Goal: Information Seeking & Learning: Learn about a topic

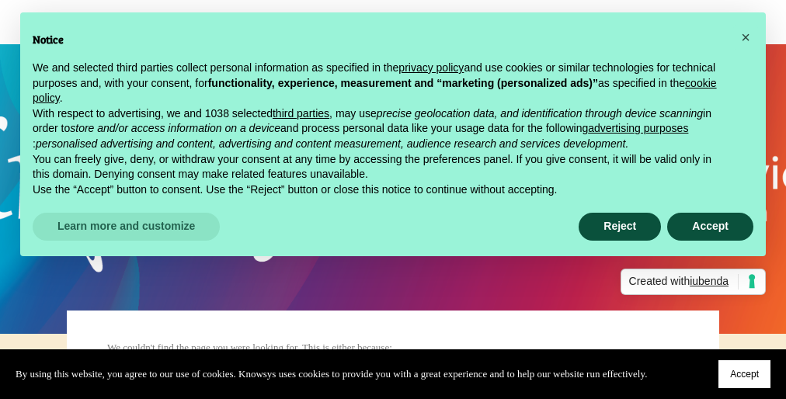
click at [742, 371] on span "Accept" at bounding box center [744, 374] width 29 height 11
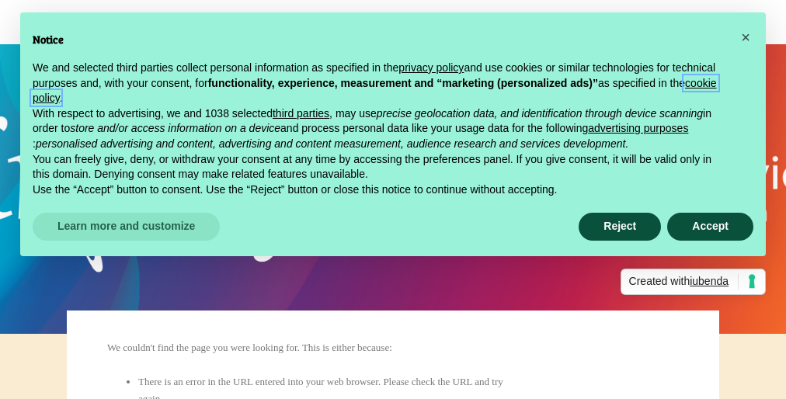
click at [293, 99] on link "cookie policy" at bounding box center [375, 91] width 684 height 28
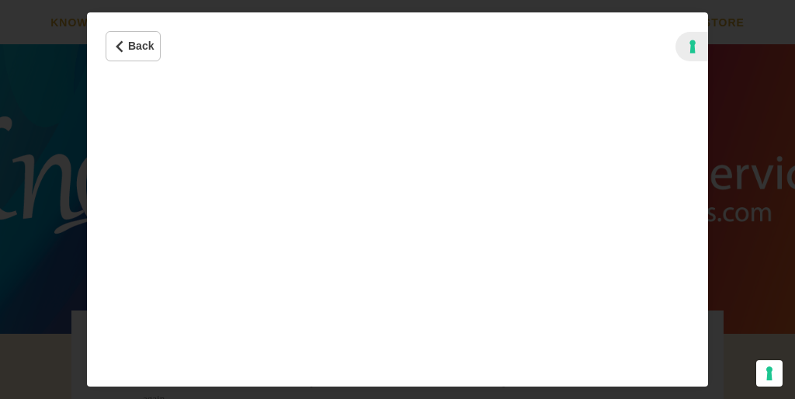
click at [397, 200] on iframe "Cookie Policy" at bounding box center [397, 233] width 621 height 307
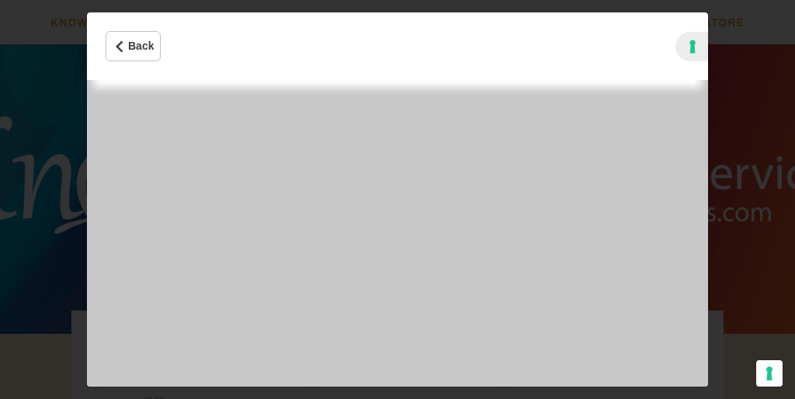
click at [397, 200] on iframe "Cookie Policy" at bounding box center [397, 233] width 621 height 307
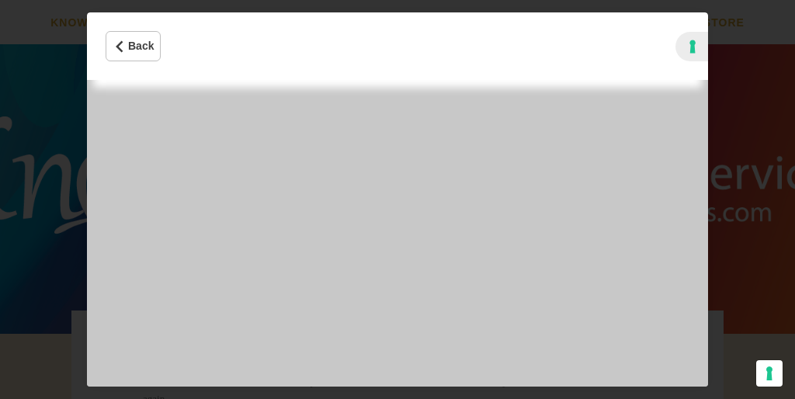
click at [397, 200] on iframe "Cookie Policy" at bounding box center [397, 233] width 621 height 307
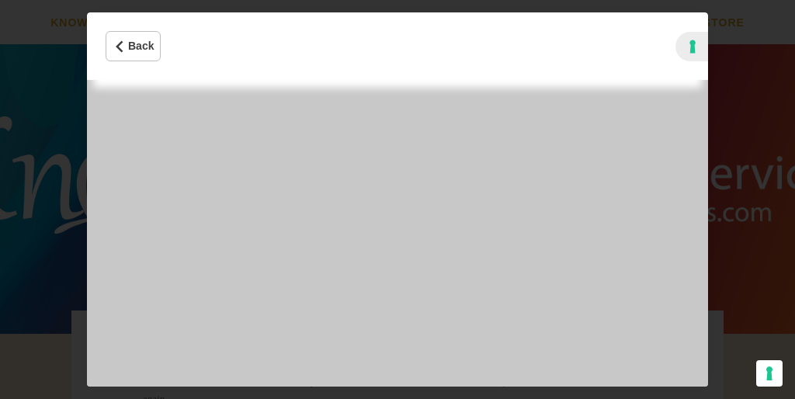
click at [397, 200] on iframe "Cookie Policy" at bounding box center [397, 233] width 621 height 307
